Goal: Check status: Check status

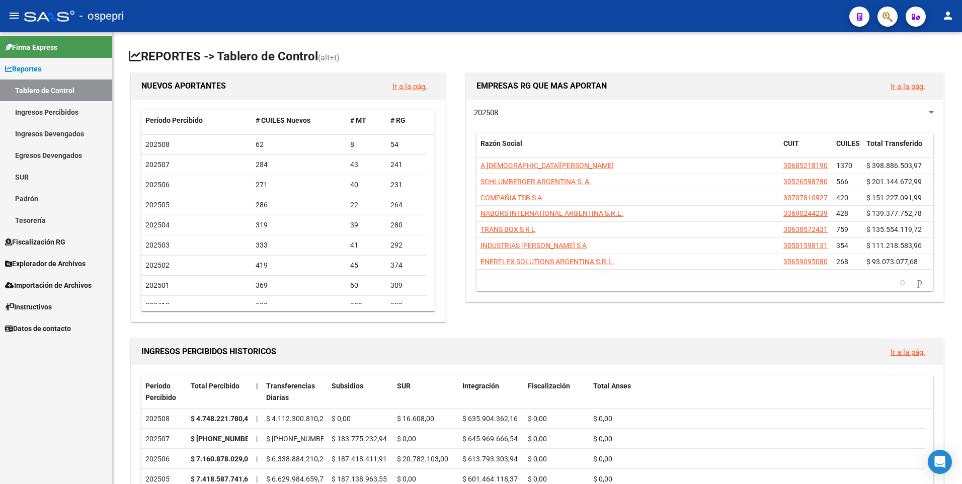
click at [79, 109] on link "Ingresos Percibidos" at bounding box center [56, 112] width 112 height 22
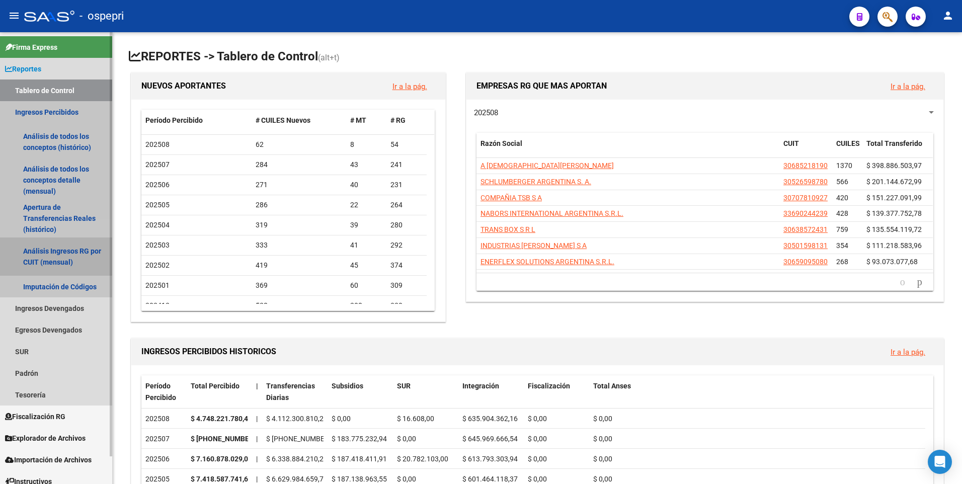
click at [59, 258] on link "Análisis Ingresos RG por CUIT (mensual)" at bounding box center [56, 257] width 112 height 38
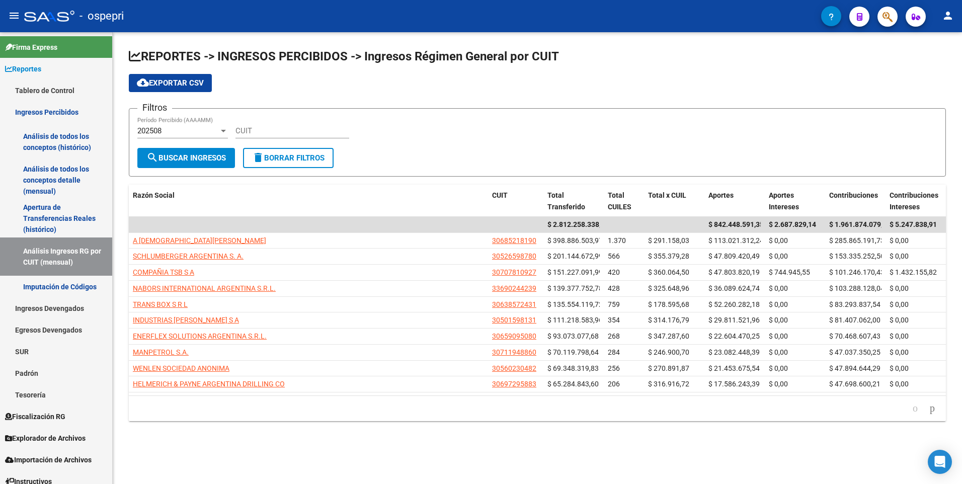
click at [193, 121] on div "202508 Período Percibido (AAAAMM)" at bounding box center [182, 128] width 91 height 22
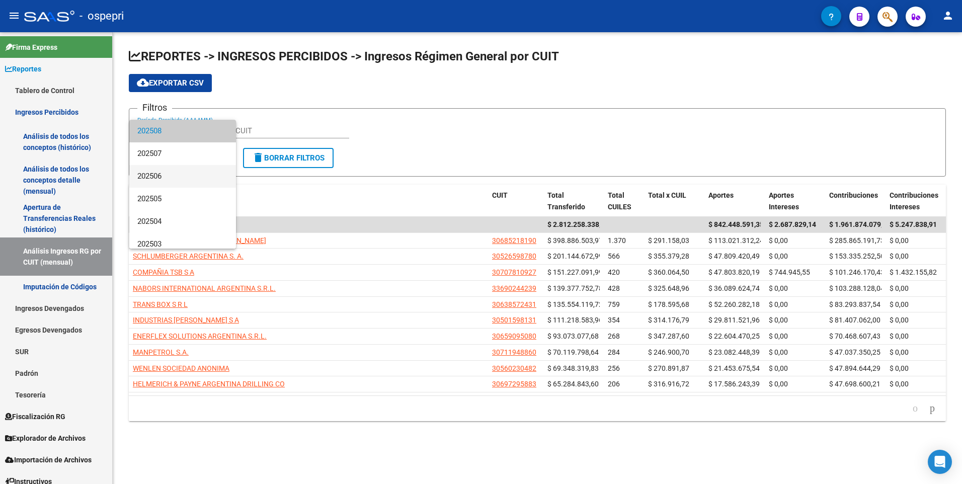
click at [192, 175] on span "202506" at bounding box center [182, 176] width 91 height 23
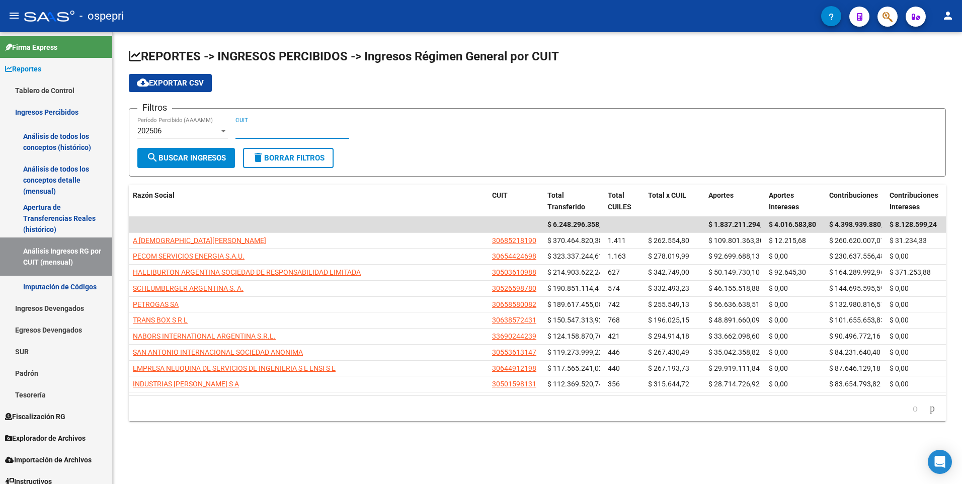
click at [256, 132] on input "CUIT" at bounding box center [293, 130] width 114 height 9
paste input "33-70820334-9"
type input "33-70820334-9"
click at [212, 149] on button "search Buscar Ingresos" at bounding box center [186, 158] width 98 height 20
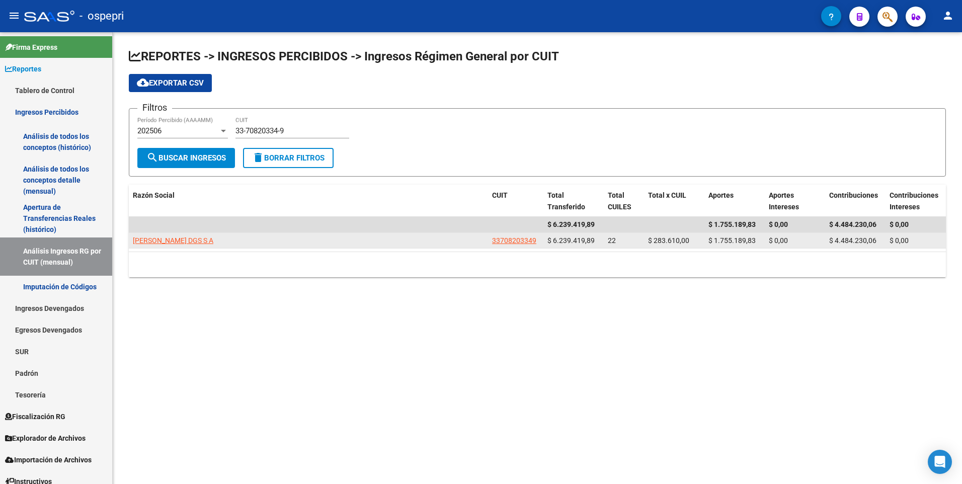
click at [164, 245] on app-link-go-to "[PERSON_NAME] DGS S A" at bounding box center [173, 241] width 81 height 12
click at [165, 240] on span "[PERSON_NAME] DGS S A" at bounding box center [173, 241] width 81 height 8
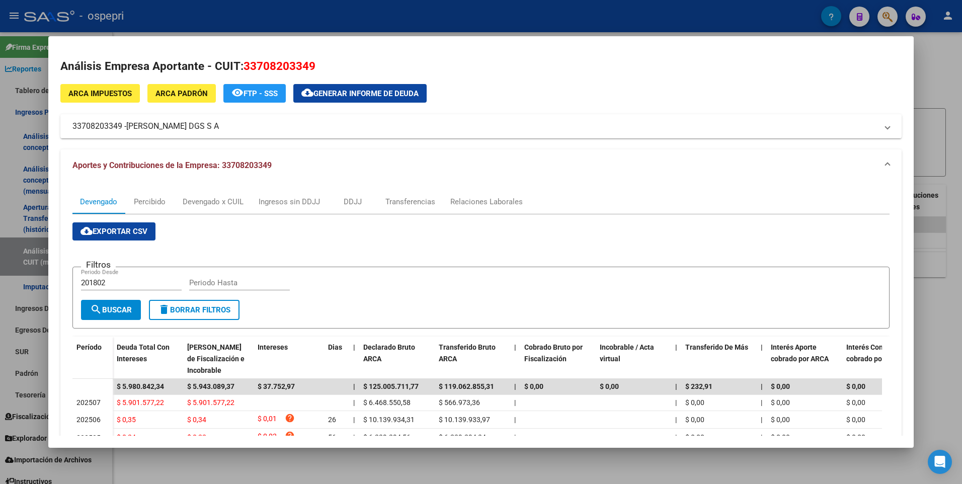
click at [948, 88] on div at bounding box center [481, 242] width 962 height 484
